Goal: Check status

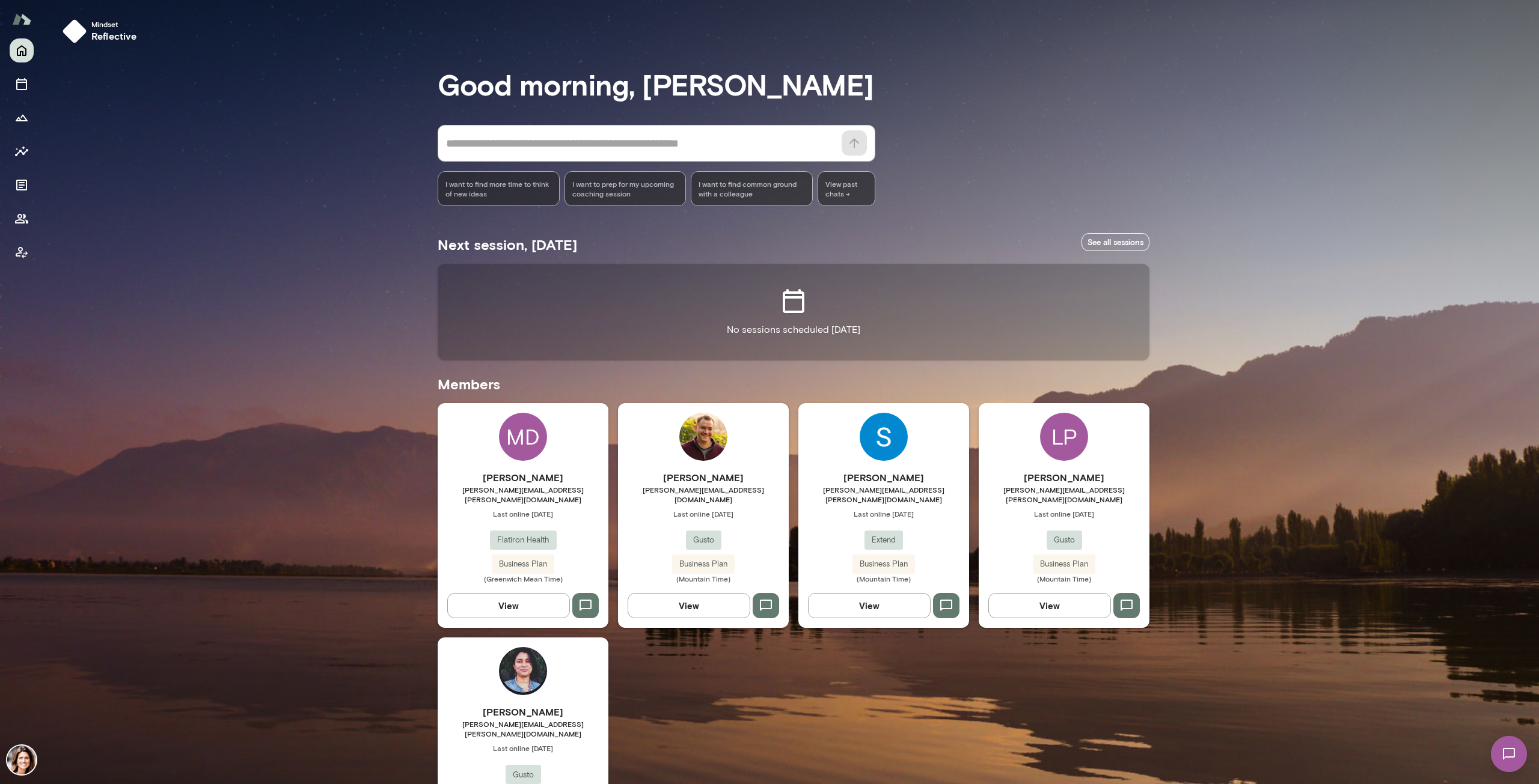
click at [619, 368] on span "[PERSON_NAME][EMAIL_ADDRESS][DOMAIN_NAME]" at bounding box center [703, 494] width 171 height 19
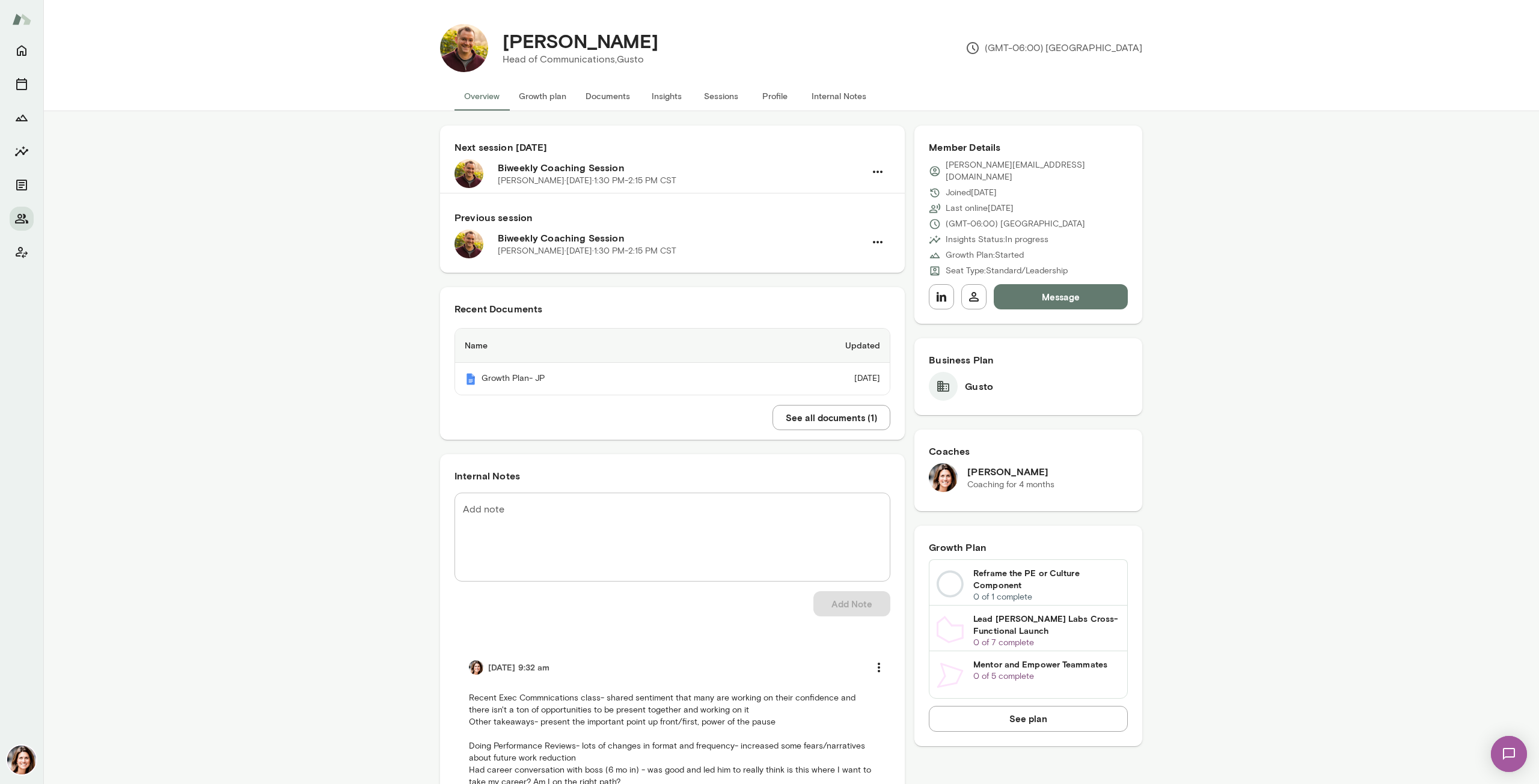
click at [619, 91] on button "Insights" at bounding box center [667, 96] width 54 height 29
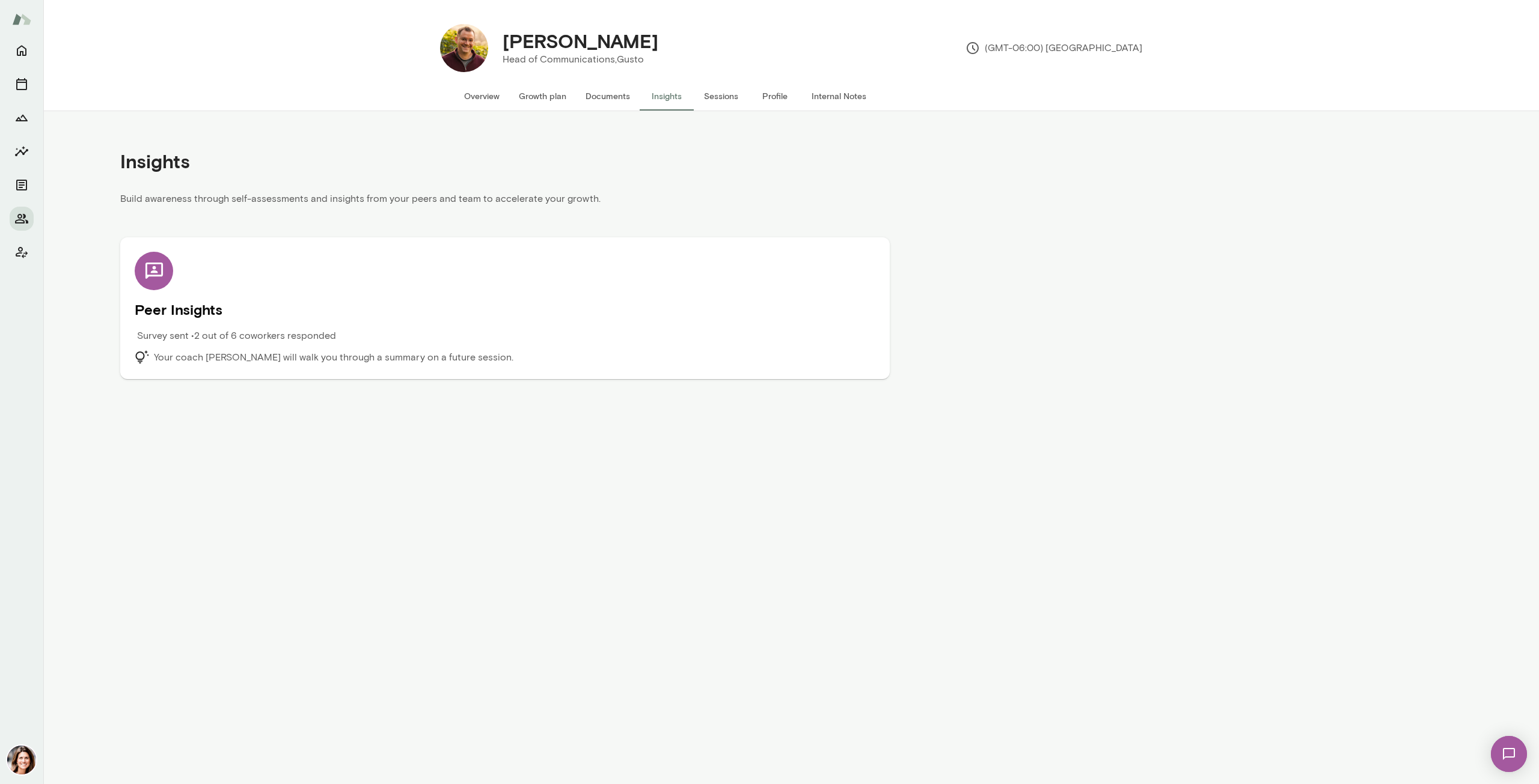
click at [292, 337] on p "Survey sent • 2 out of 6 coworkers responded" at bounding box center [236, 336] width 199 height 15
